Goal: Contribute content

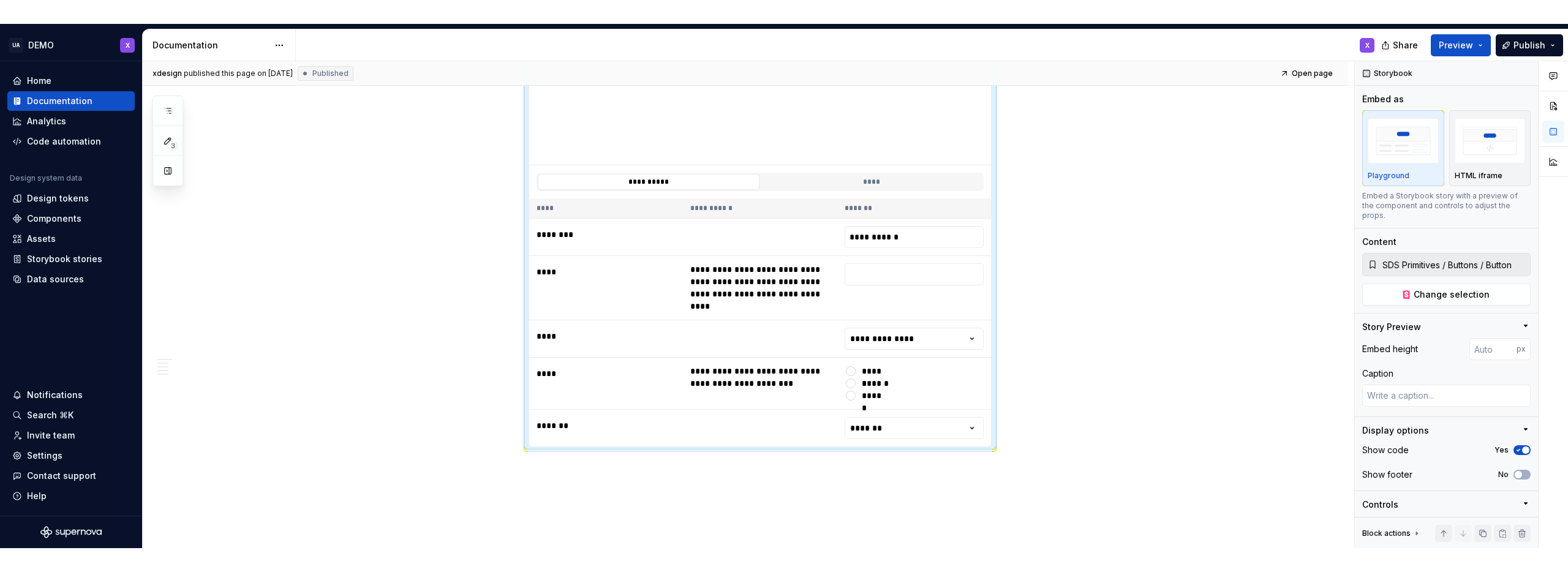
scroll to position [1859, 0]
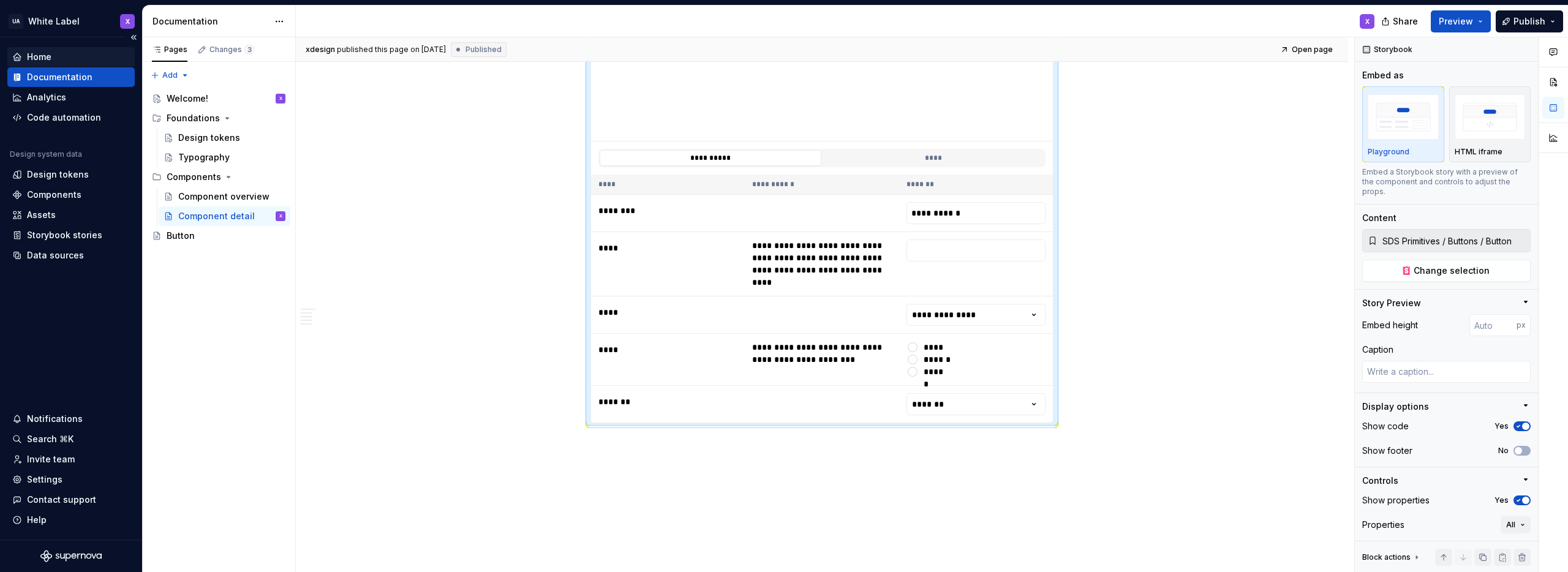
click at [47, 55] on div "Home" at bounding box center [39, 57] width 25 height 12
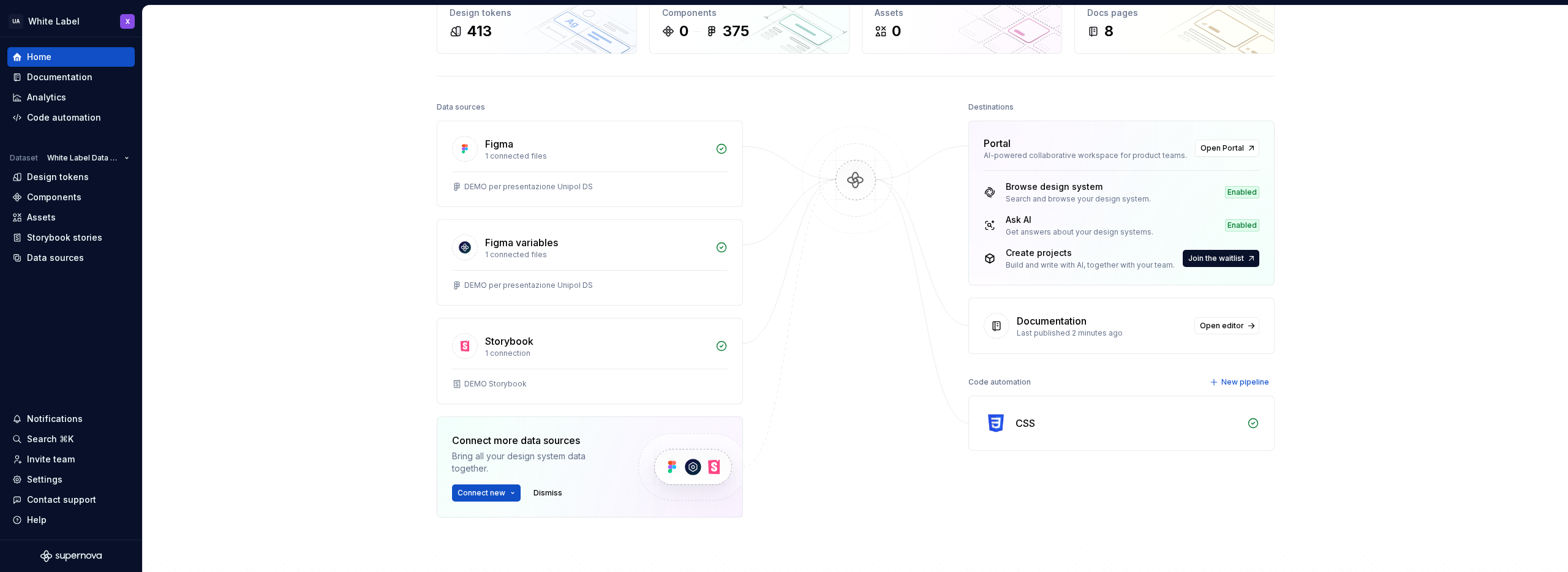
scroll to position [99, 0]
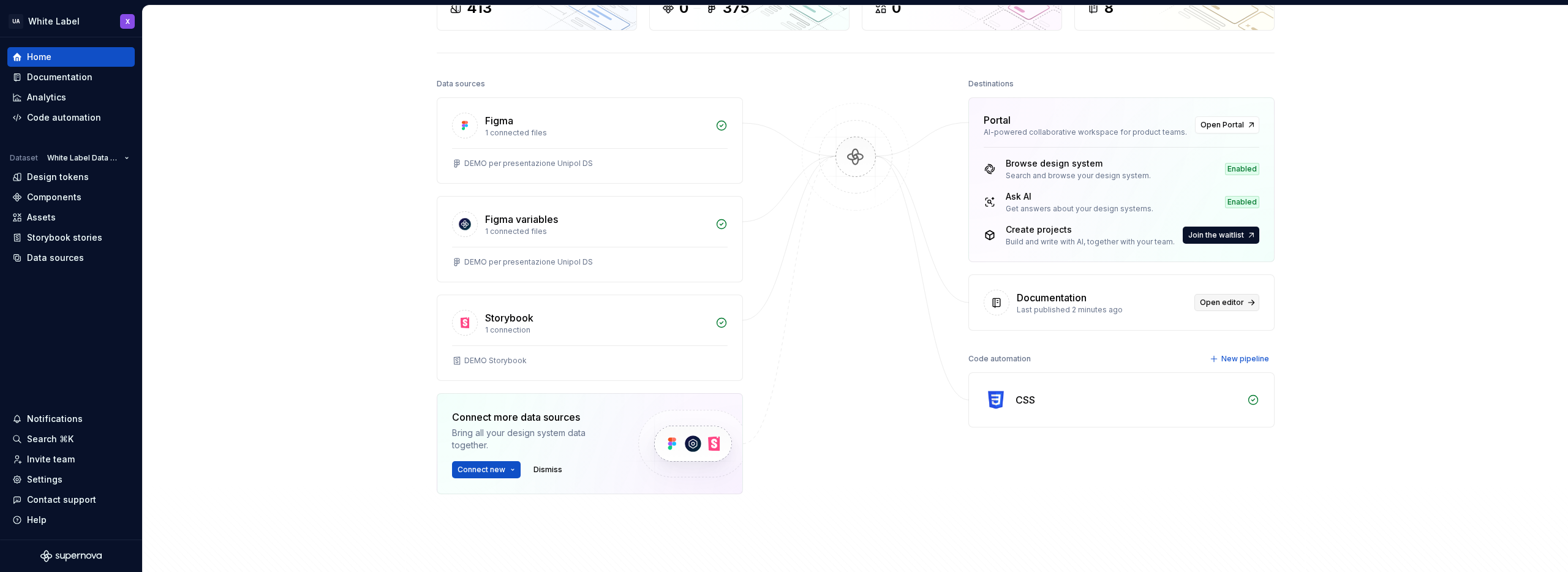
click at [926, 303] on span "Open editor" at bounding box center [1222, 303] width 44 height 10
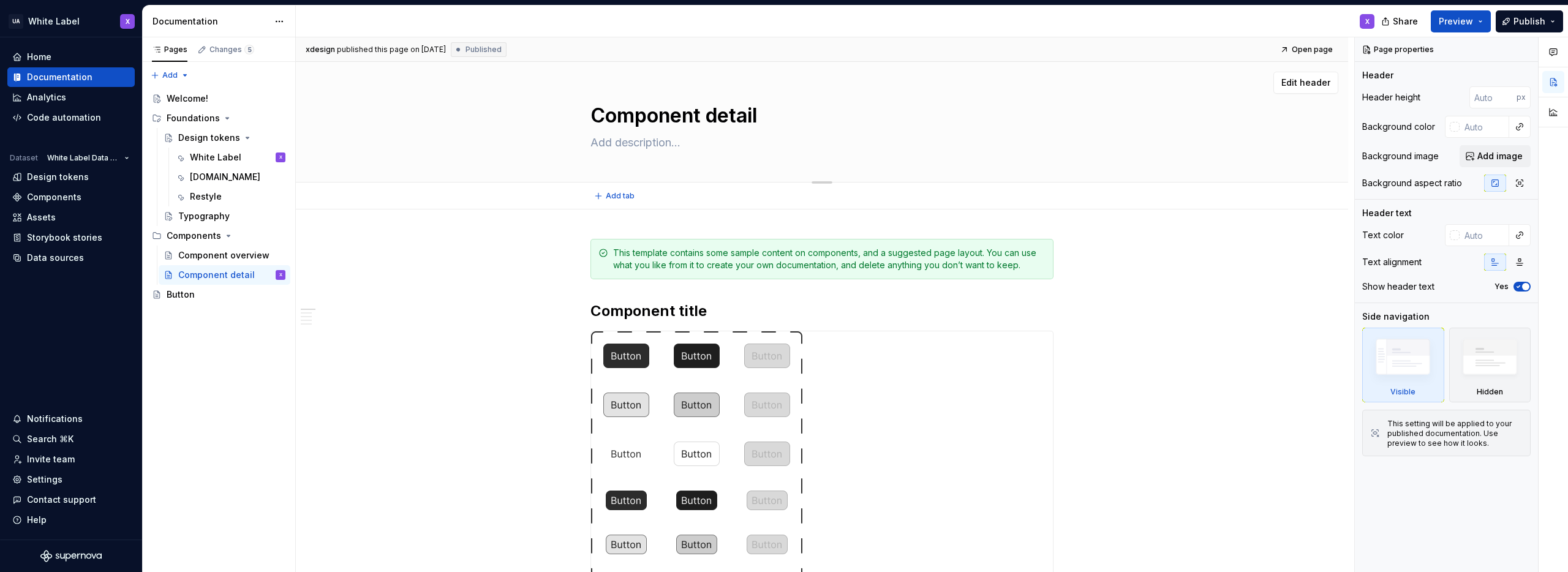
click at [694, 119] on textarea "Component detail" at bounding box center [820, 116] width 463 height 30
type textarea "*"
type textarea "B"
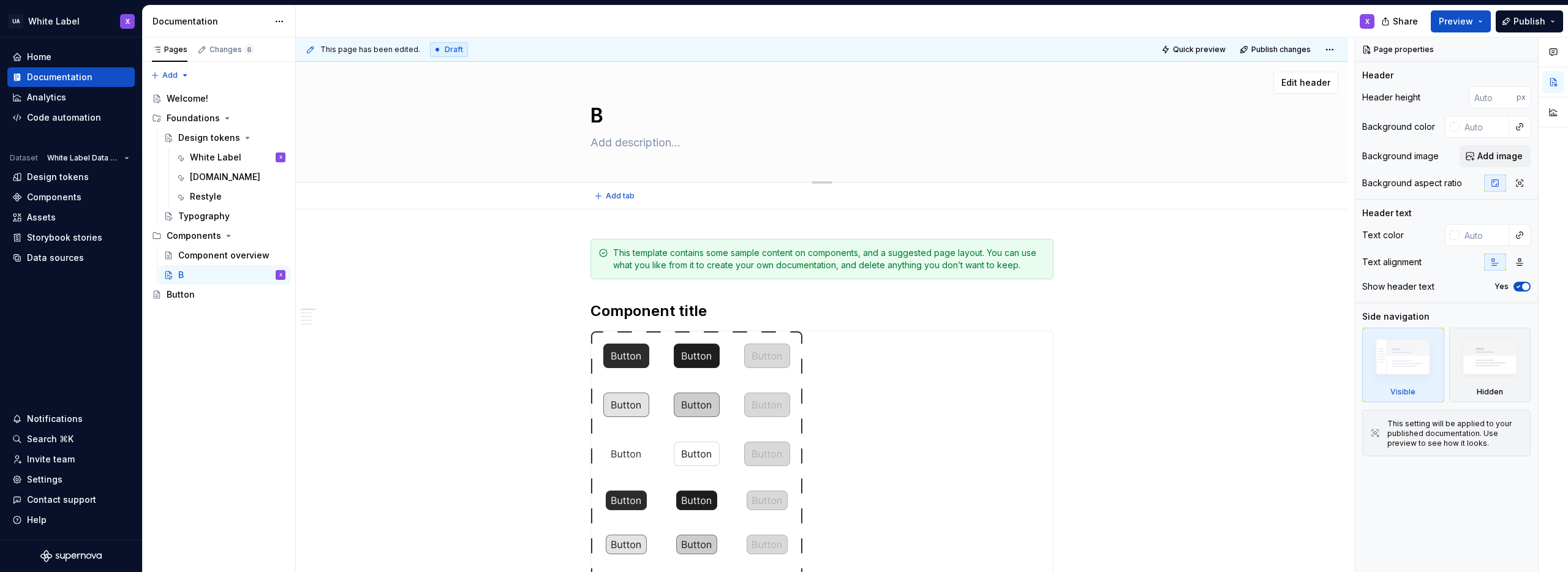
type textarea "*"
type textarea "Bu"
type textarea "*"
type textarea "But"
type textarea "*"
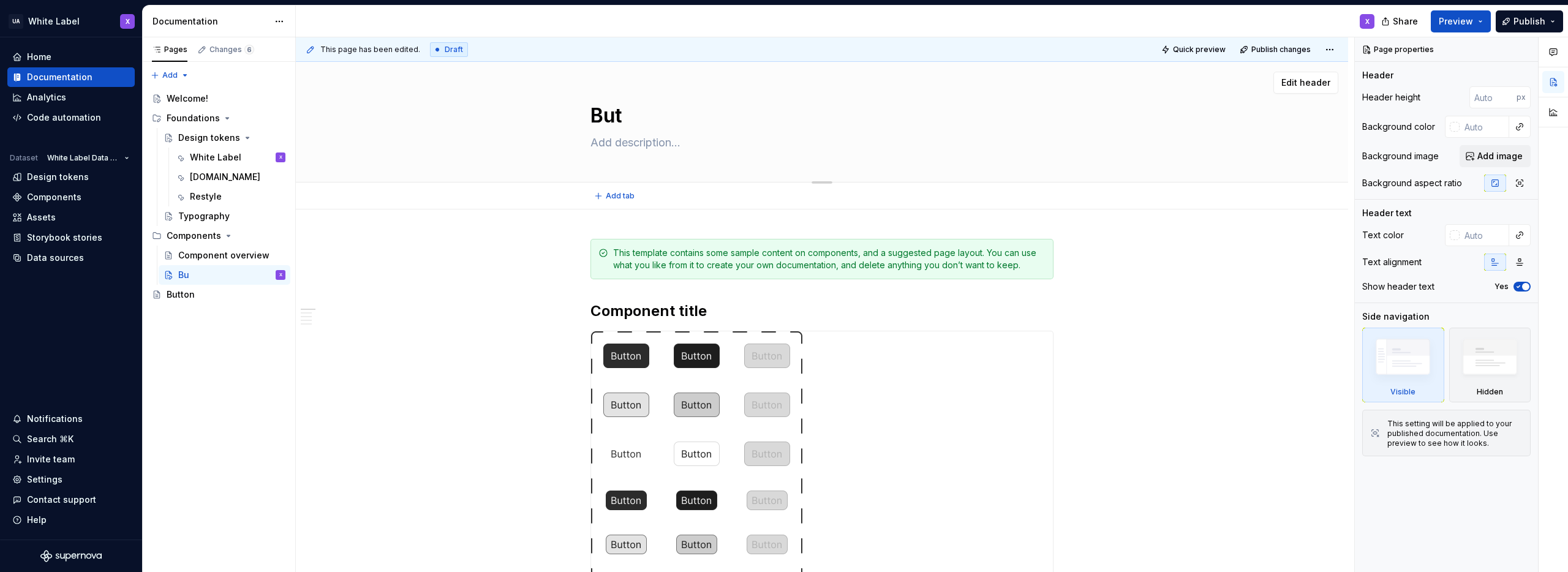
type textarea "Butt"
type textarea "*"
type textarea "Butto"
type textarea "*"
type textarea "Button"
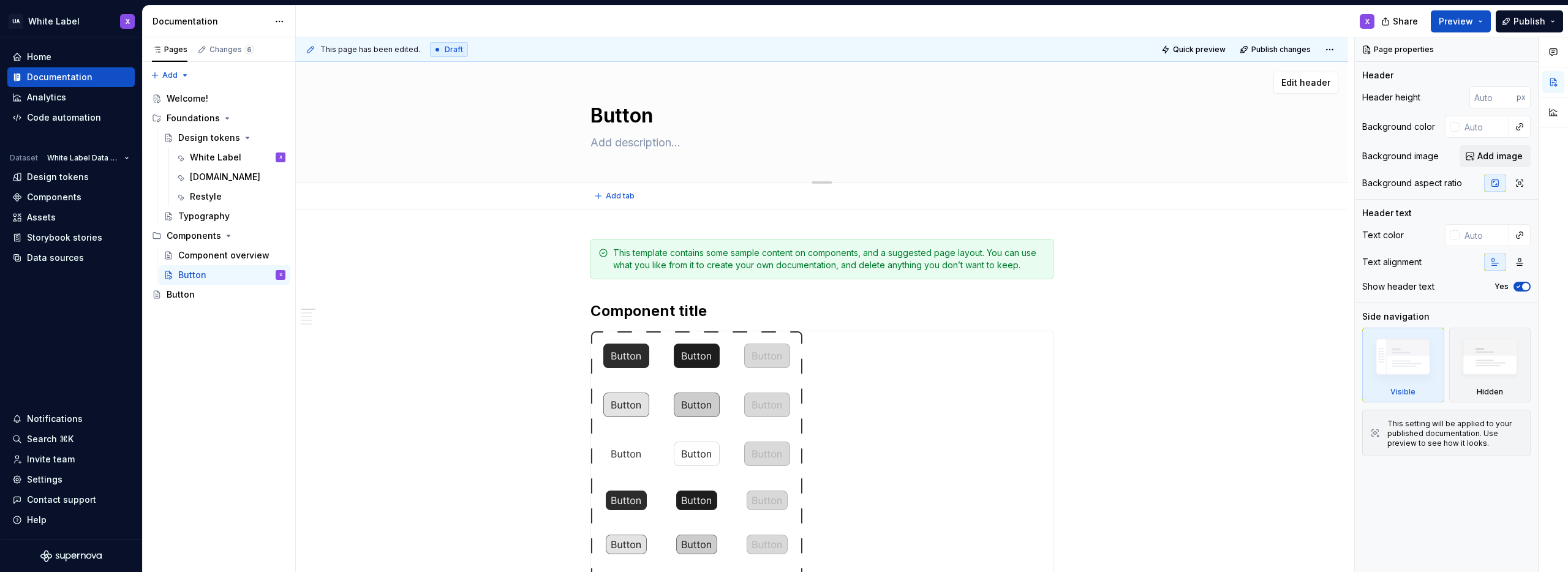
type textarea "*"
type textarea "Button"
click at [926, 85] on div "Edit header" at bounding box center [817, 82] width 1043 height 22
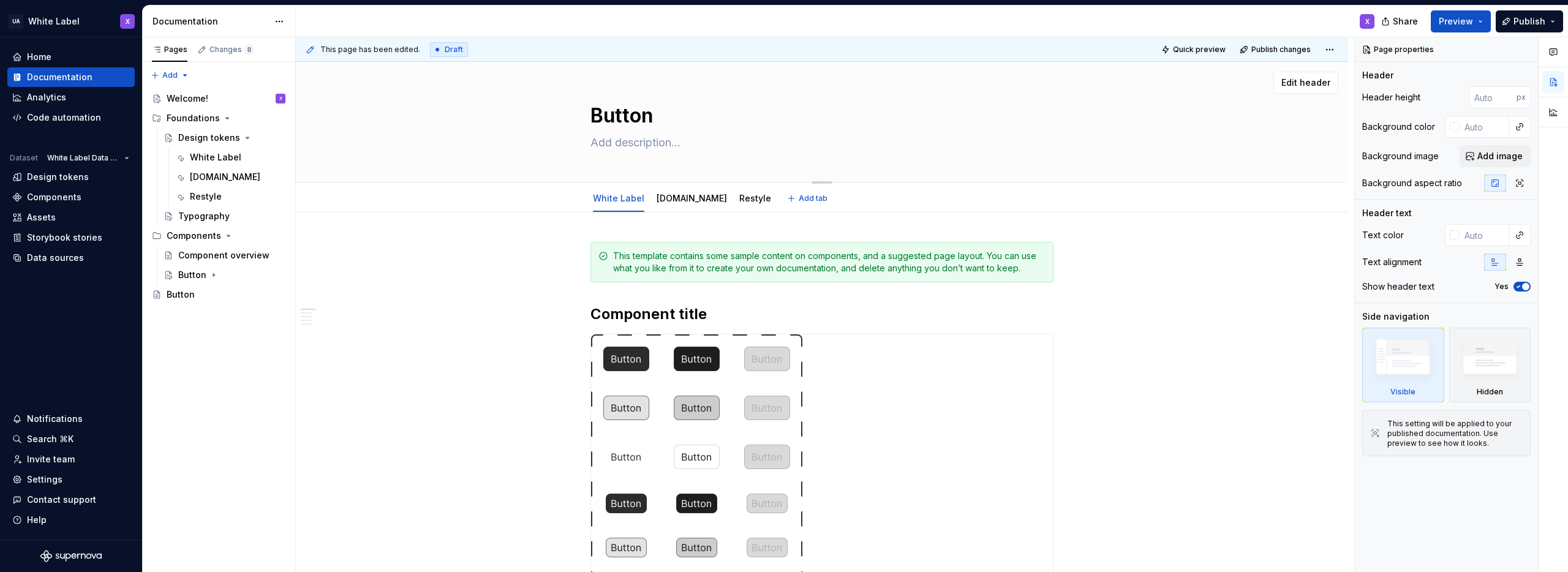
click at [669, 138] on textarea at bounding box center [820, 143] width 463 height 19
paste textarea "Il componente Button è uno degli elementi più utilizzati nell’interfaccia. Cons…"
type textarea "*"
type textarea "Il componente Button è uno degli elementi più utilizzati nell’interfaccia. Cons…"
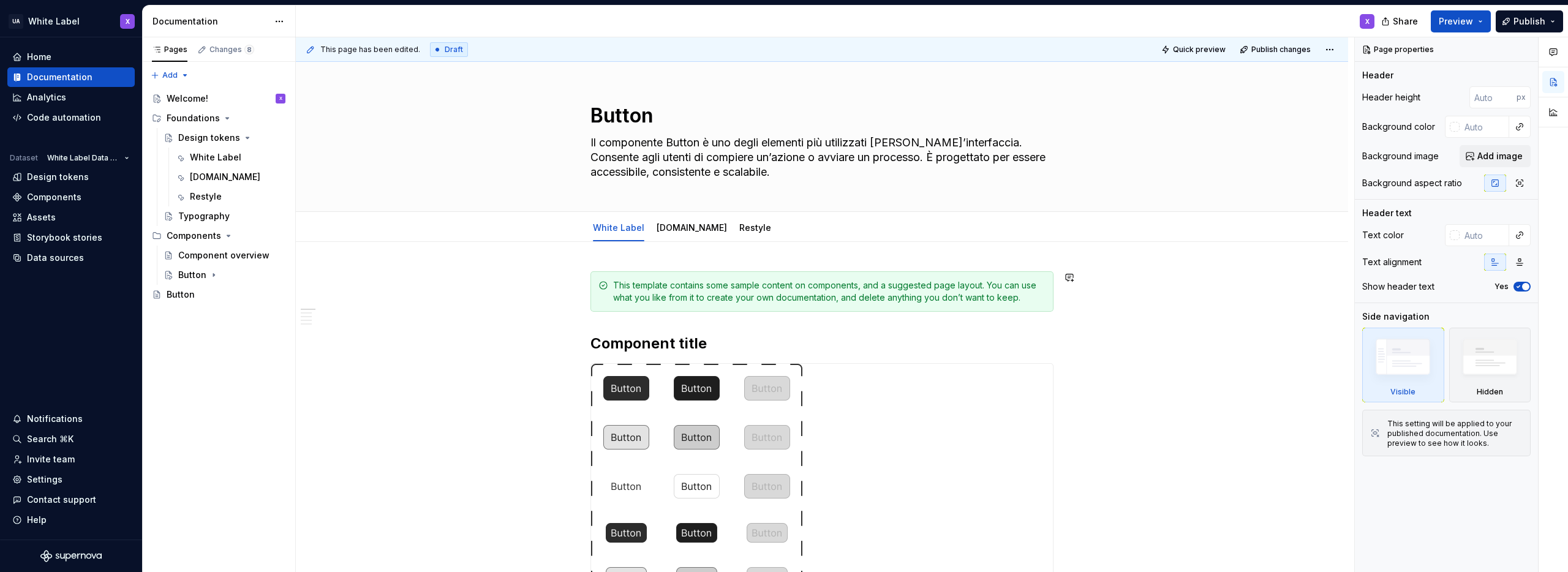
type textarea "*"
type textarea "Il componente Button è uno degli elementi più utilizzati nell’interfaccia. Cons…"
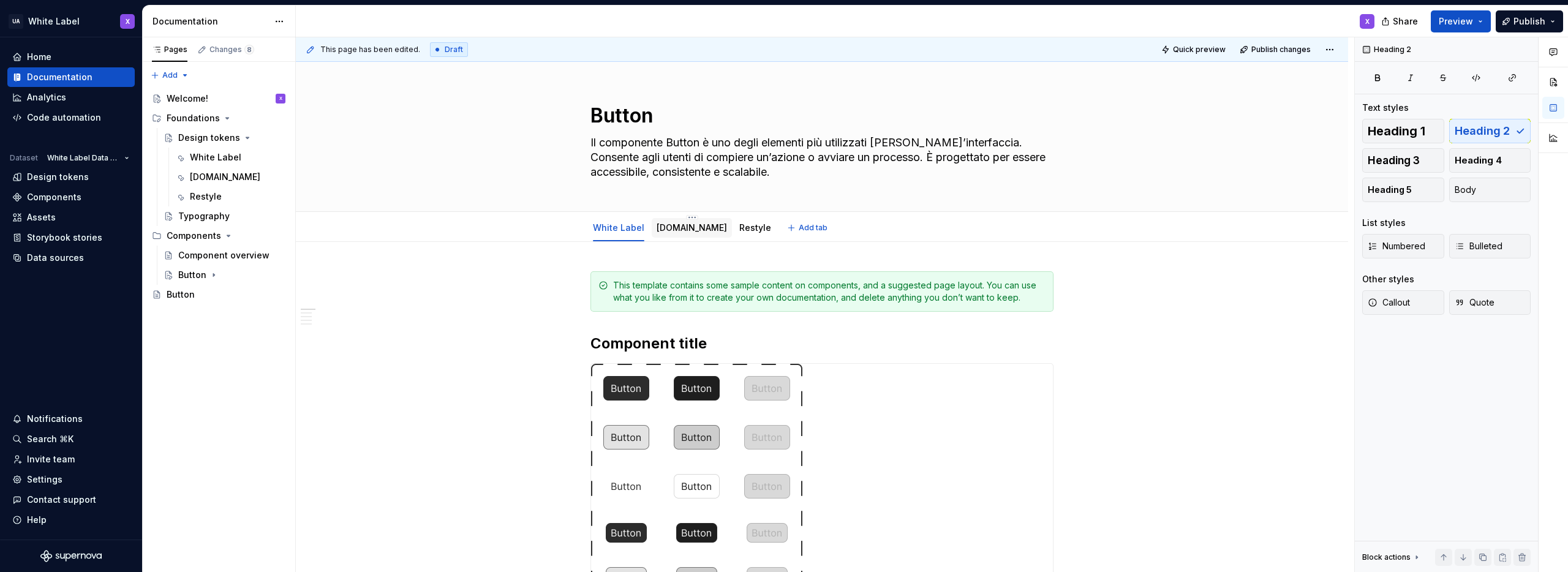
click at [671, 226] on link "Unipol.it" at bounding box center [692, 228] width 70 height 11
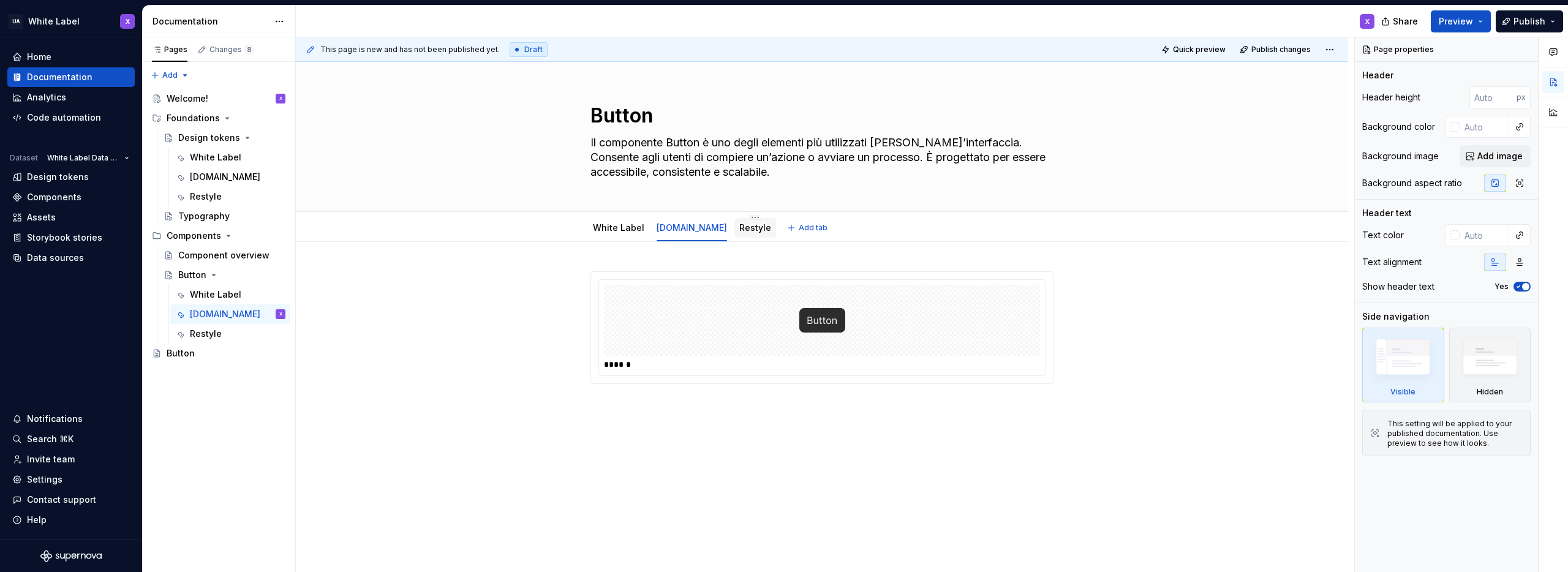
click at [739, 228] on link "Restyle" at bounding box center [755, 228] width 32 height 11
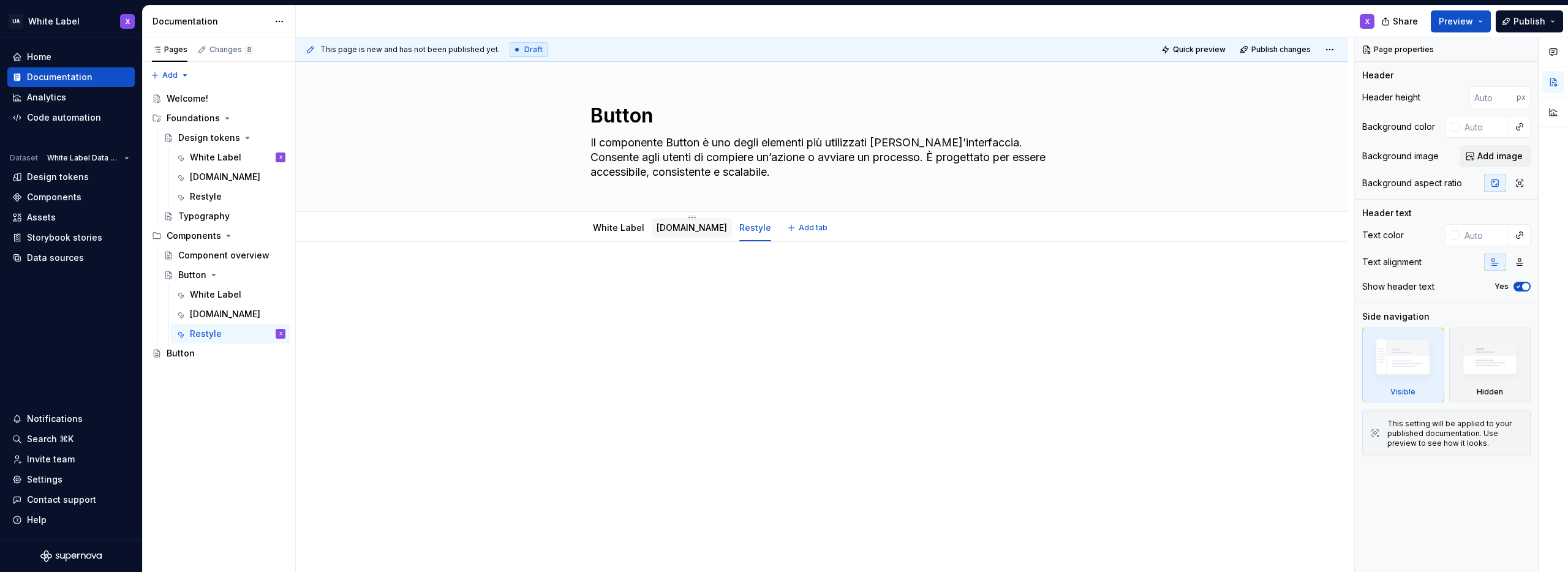
click at [665, 228] on link "Unipol.it" at bounding box center [692, 228] width 70 height 11
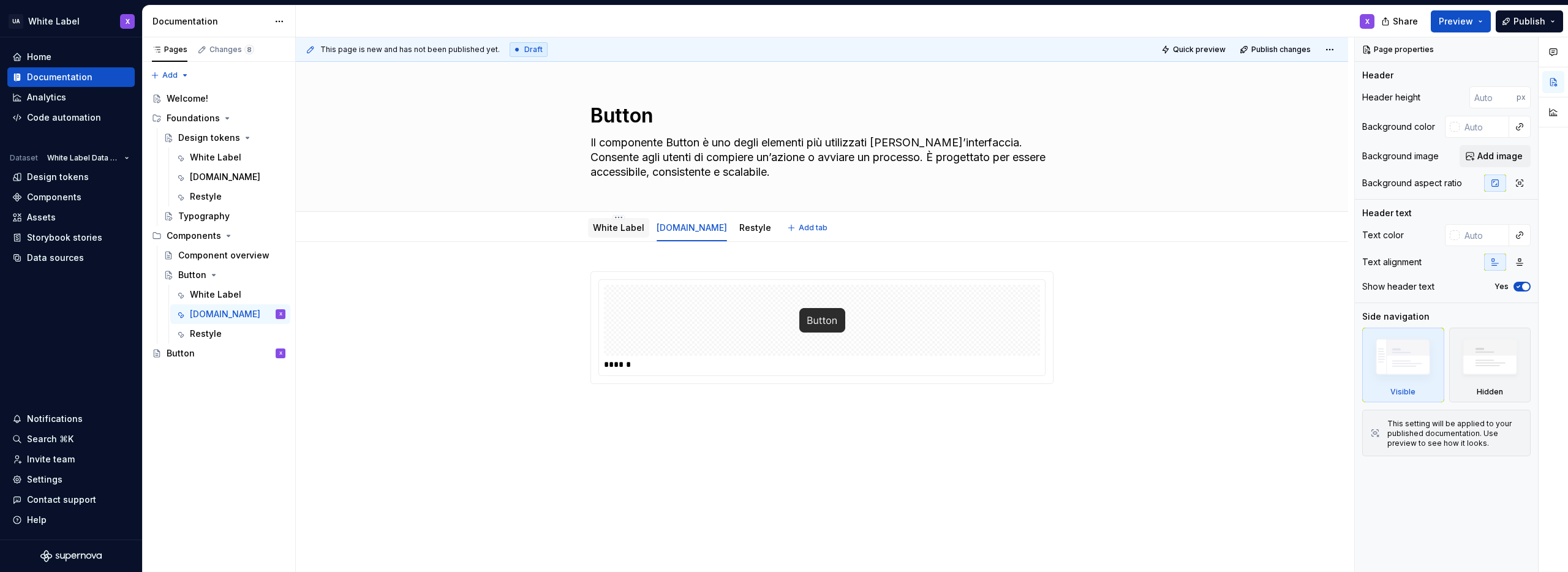
click at [617, 227] on link "White Label" at bounding box center [619, 228] width 52 height 11
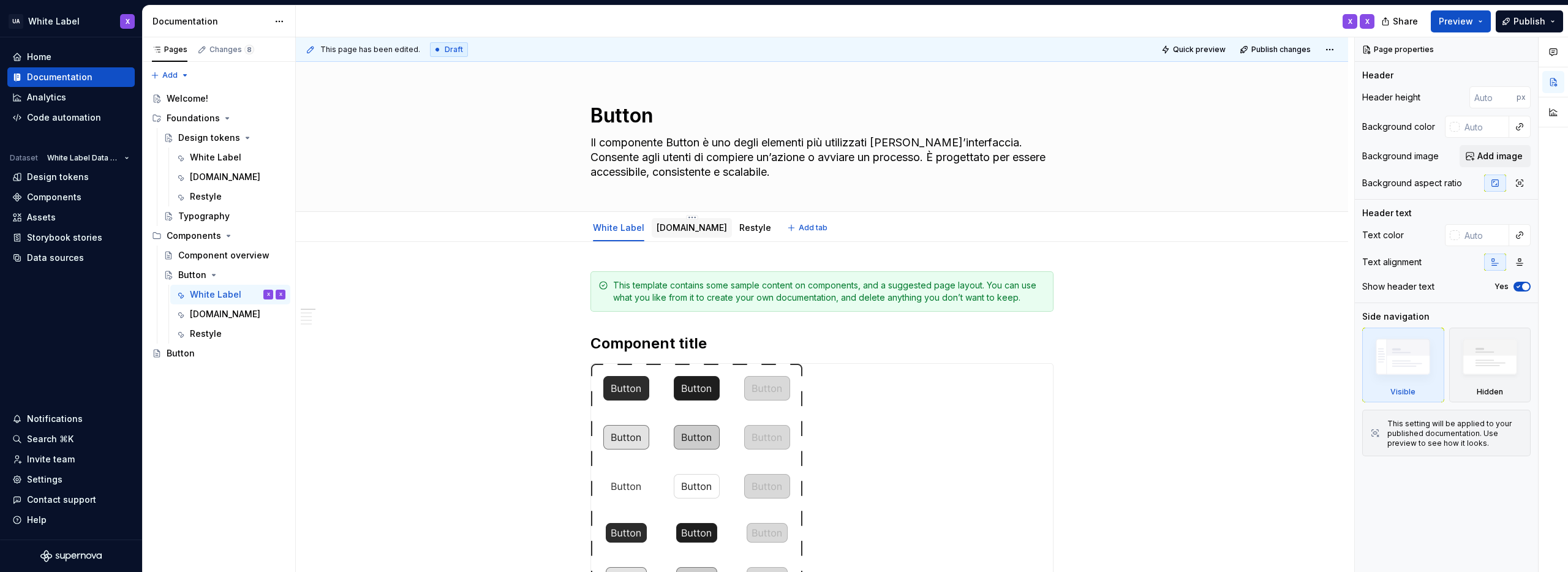
click at [671, 224] on link "Unipol.it" at bounding box center [692, 228] width 70 height 11
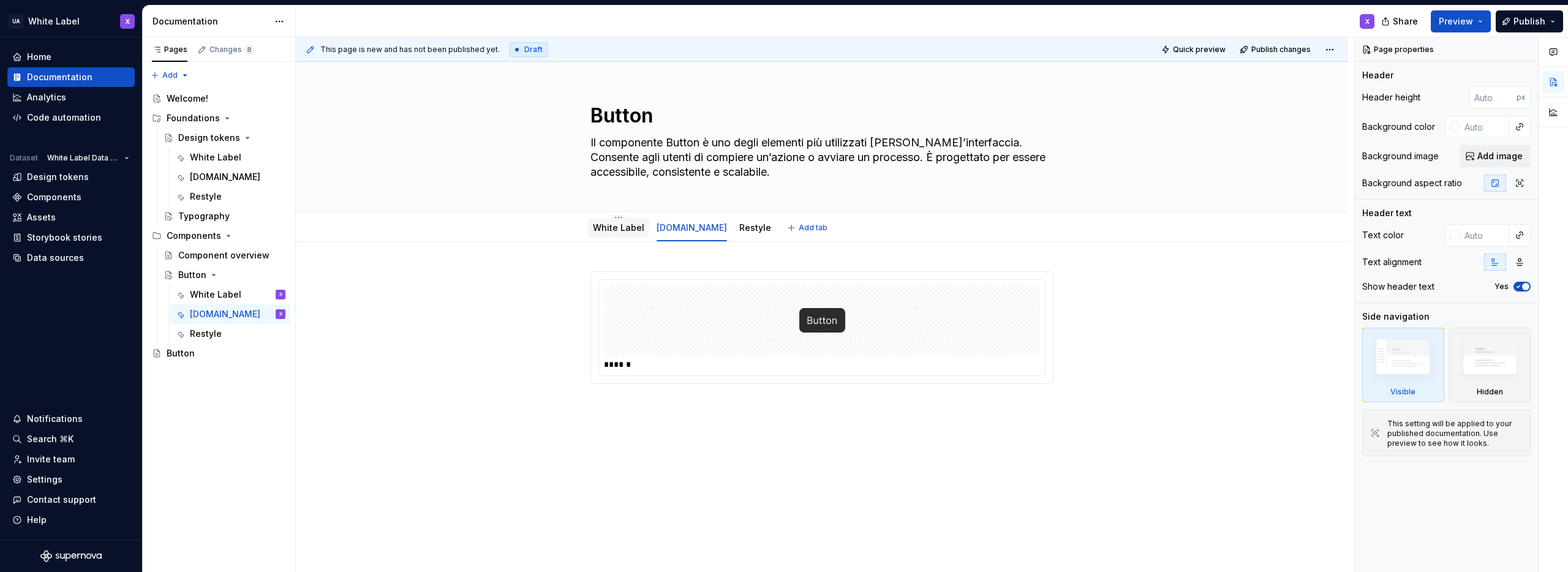
click at [617, 230] on link "White Label" at bounding box center [619, 228] width 52 height 11
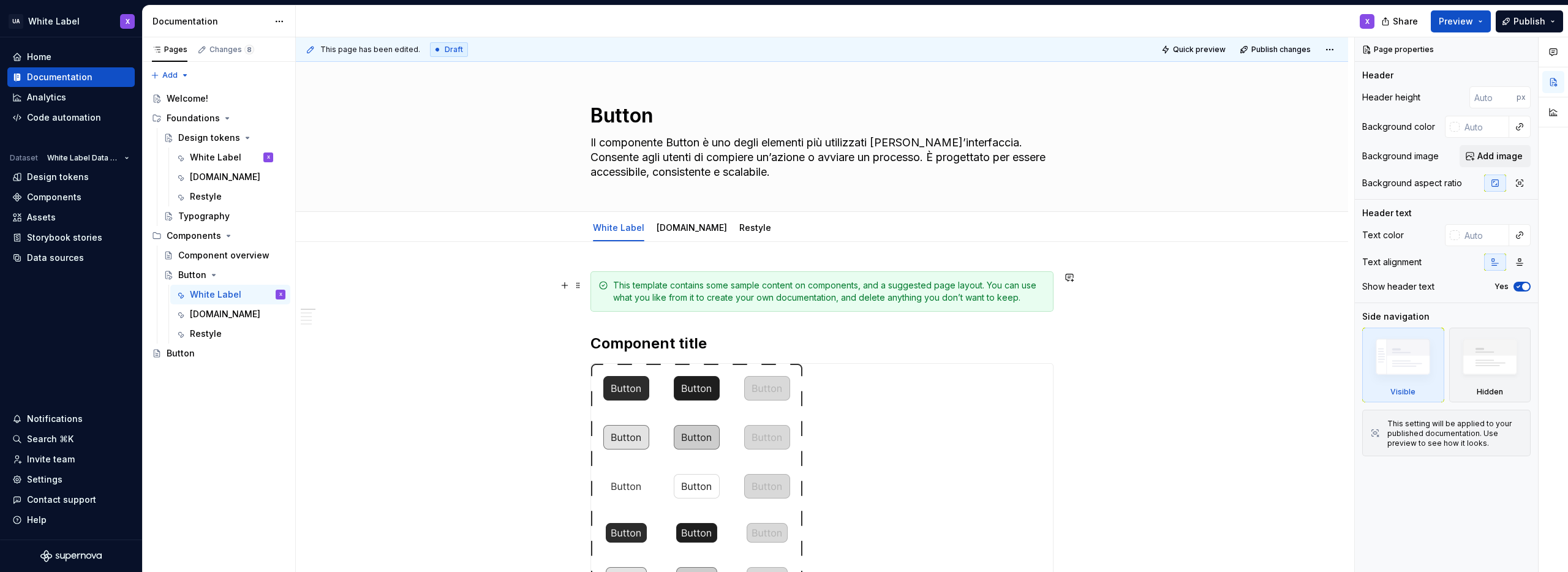
type textarea "*"
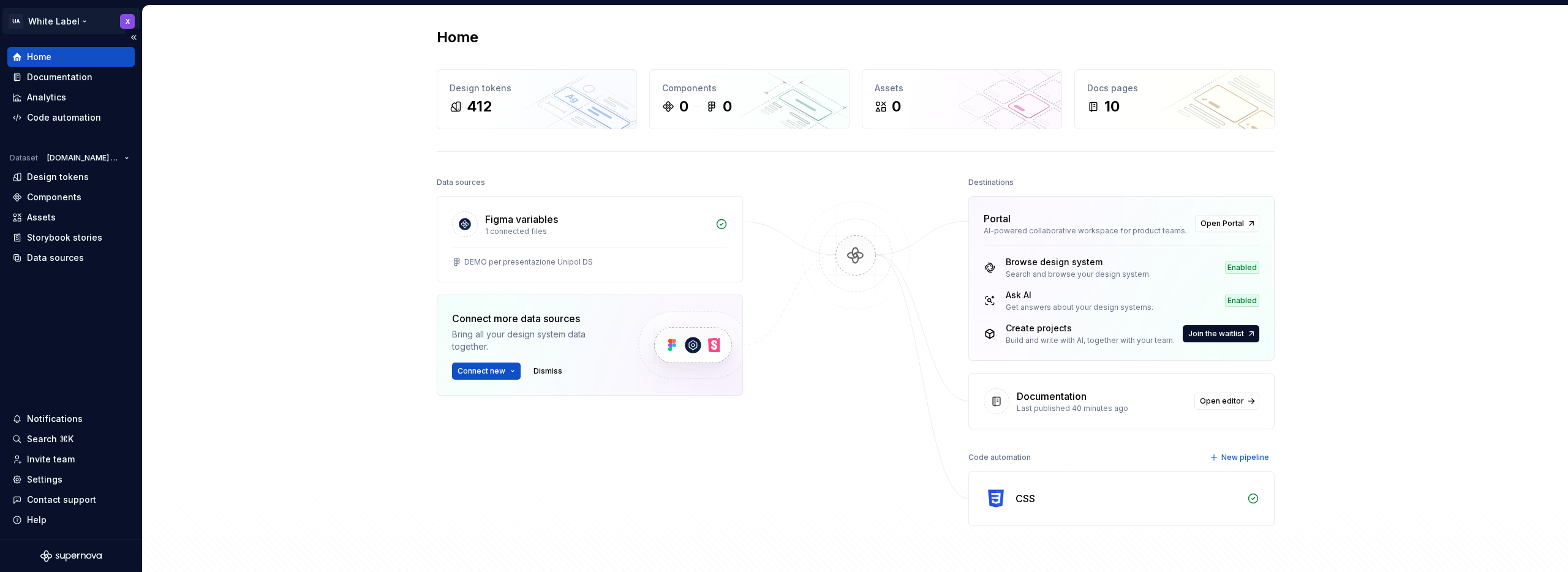
click at [57, 21] on html "UA White Label X Home Documentation Analytics Code automation Dataset Unipol.it…" at bounding box center [784, 286] width 1568 height 572
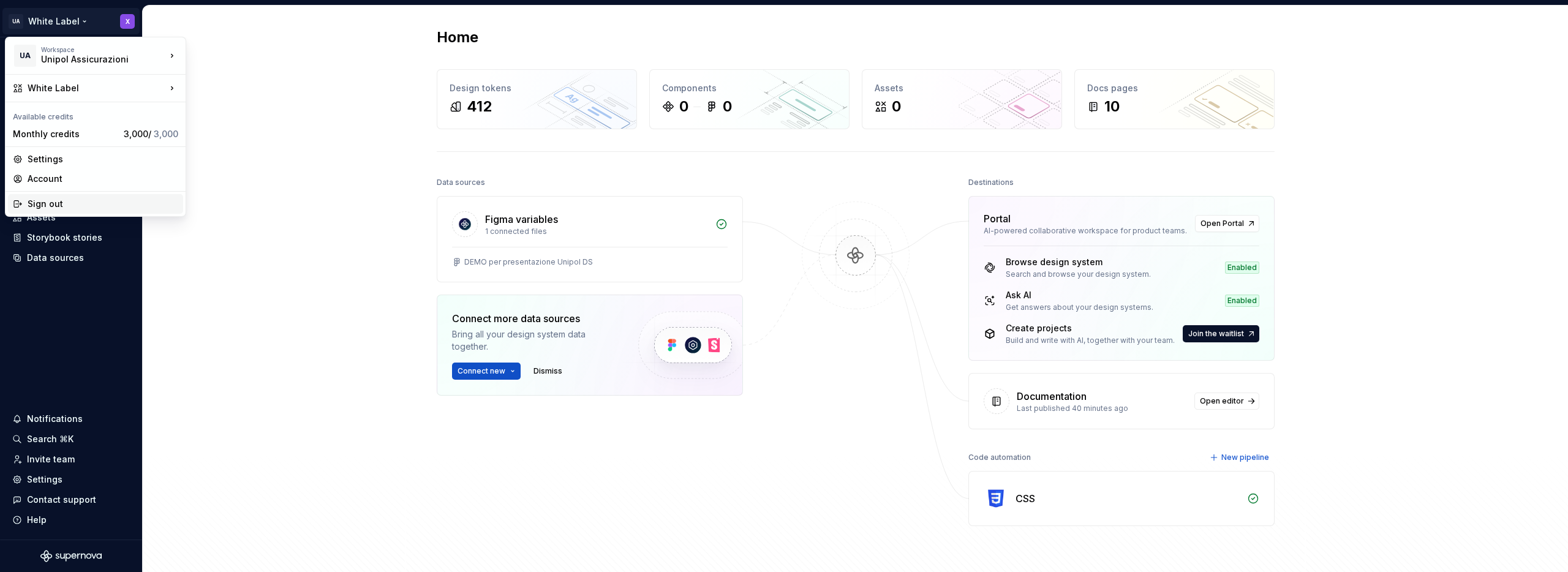
click at [48, 206] on div "Sign out" at bounding box center [103, 204] width 151 height 12
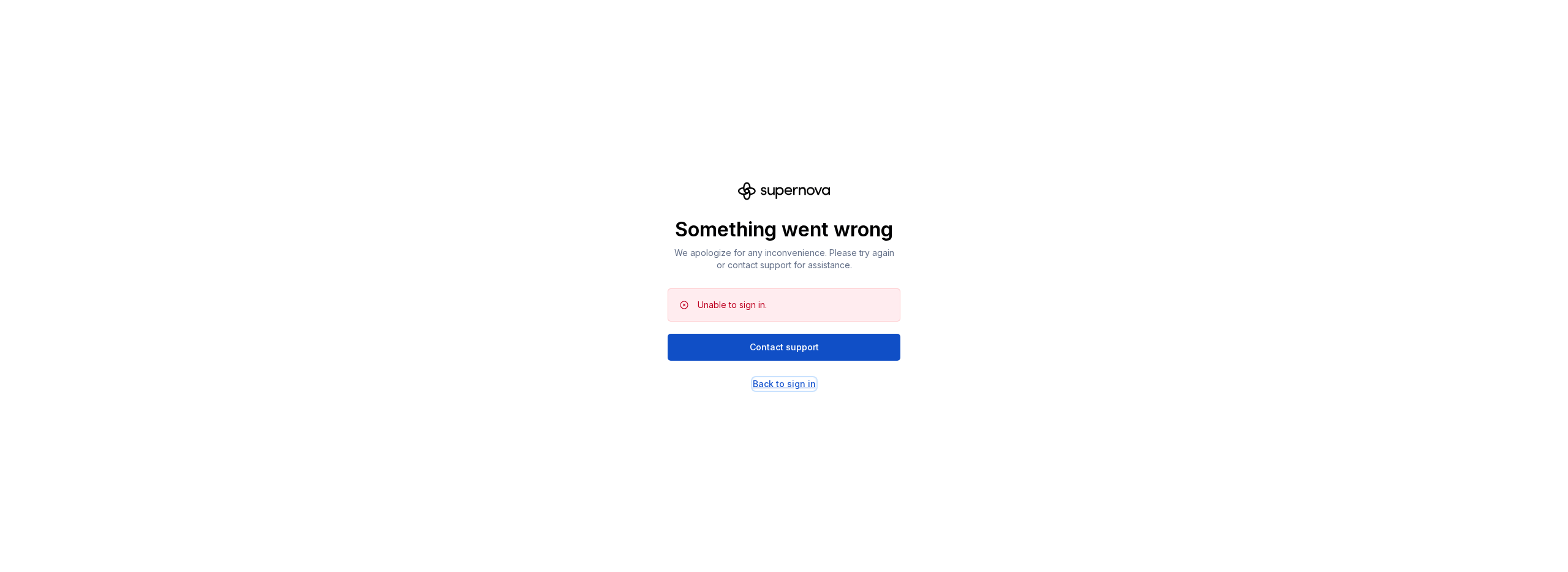
click at [787, 384] on div "Back to sign in" at bounding box center [784, 383] width 63 height 12
